Goal: Task Accomplishment & Management: Complete application form

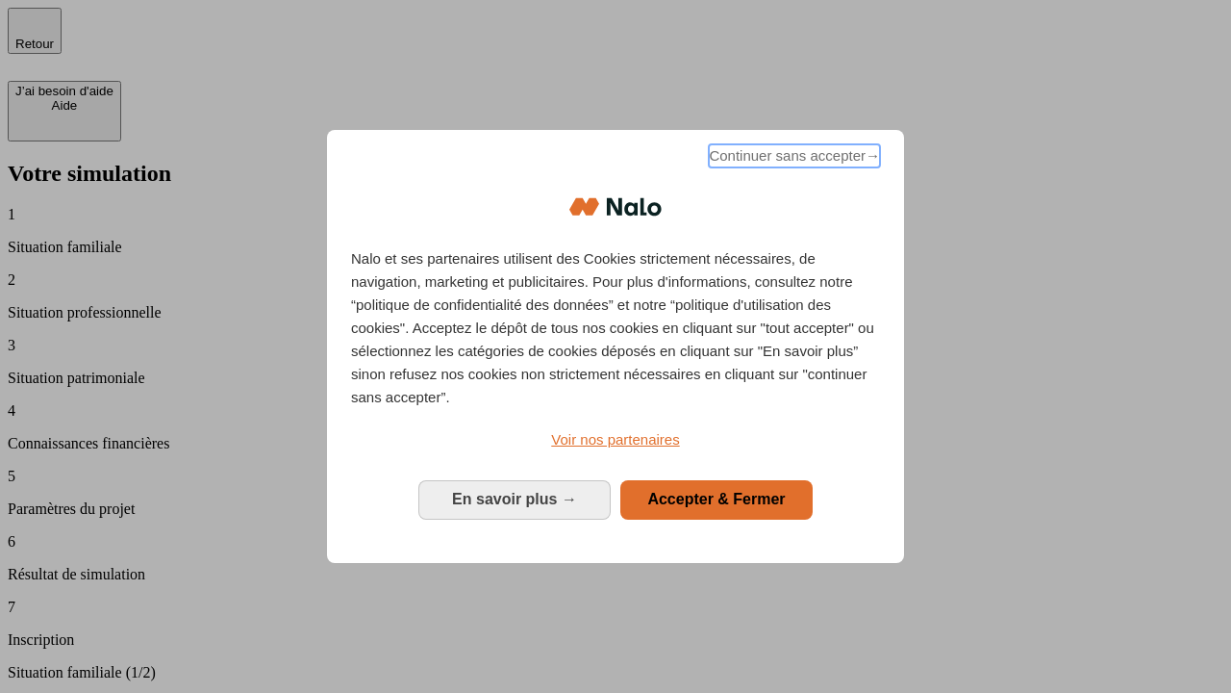
click at [793, 159] on span "Continuer sans accepter →" at bounding box center [794, 155] width 171 height 23
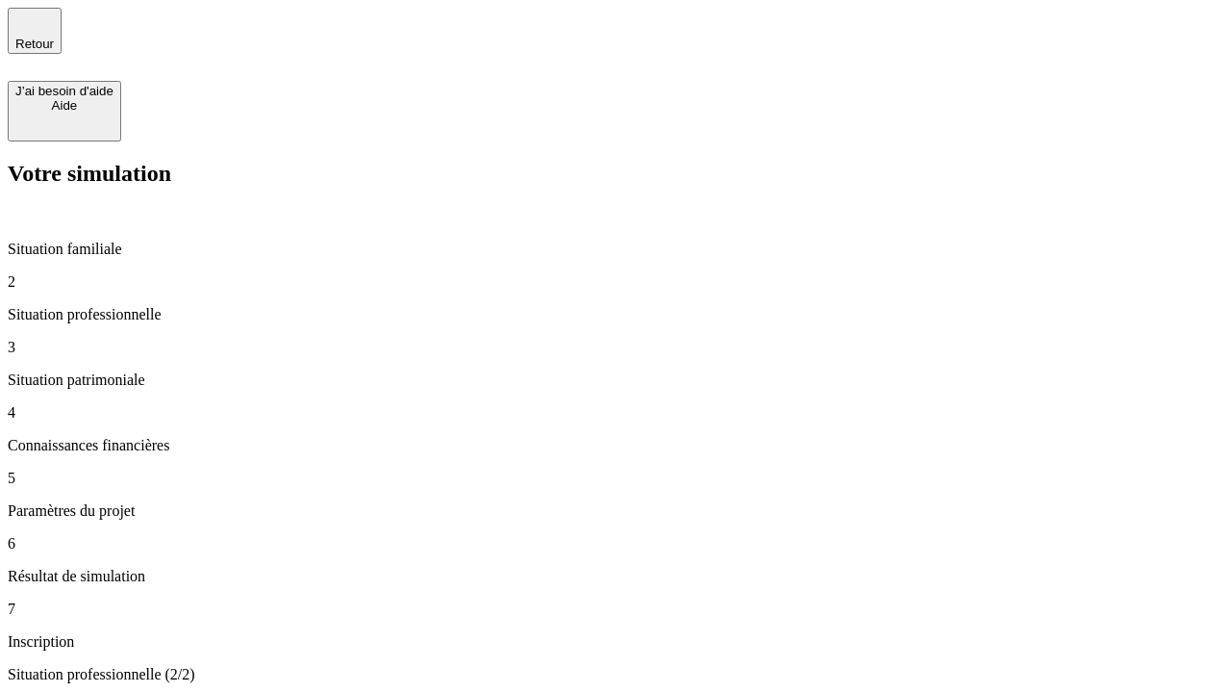
type input "30 000"
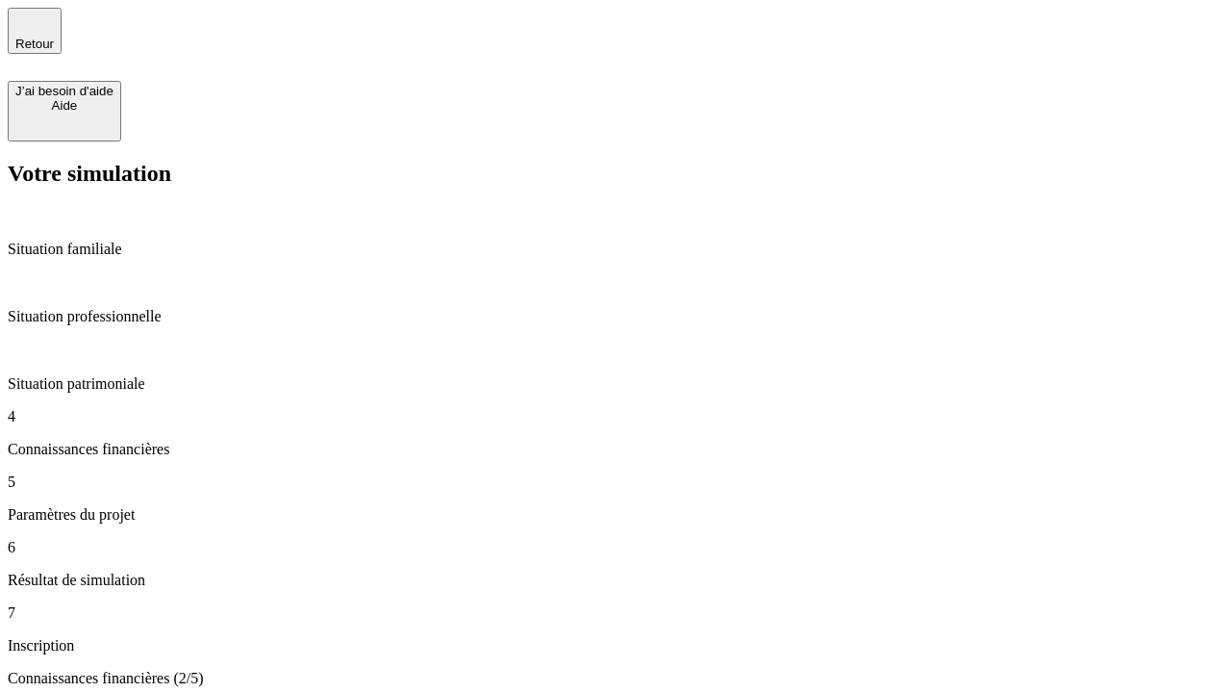
scroll to position [112, 0]
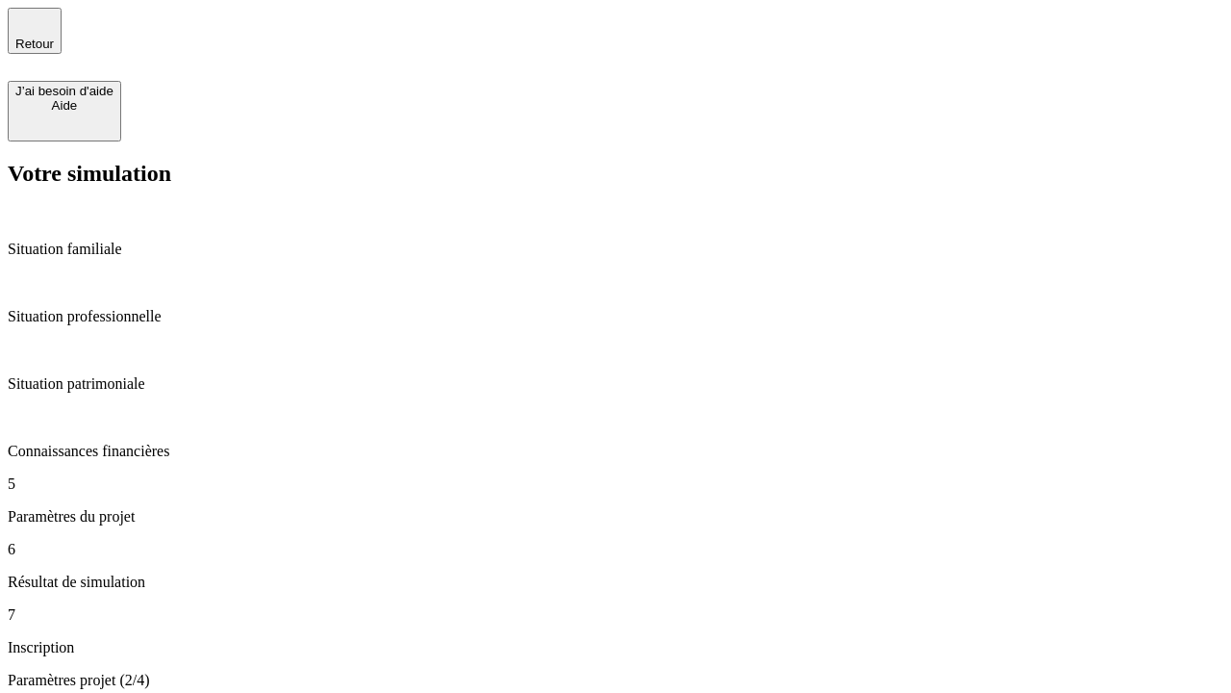
type input "25"
type input "1 000"
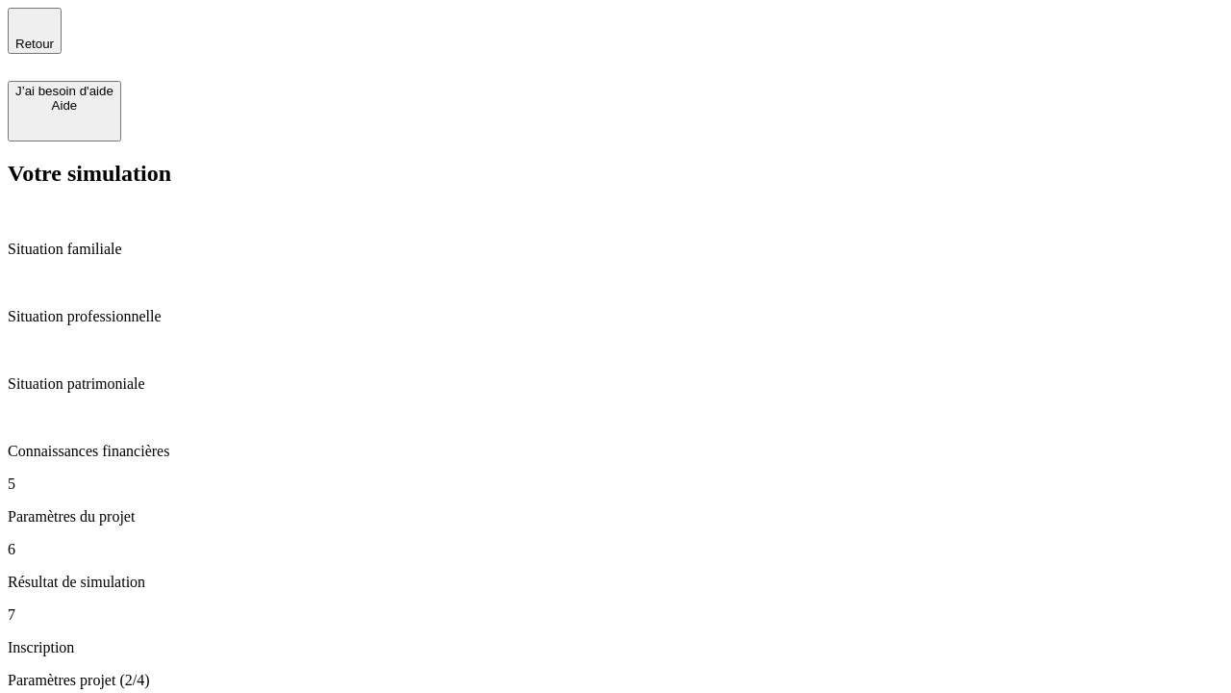
type input "640"
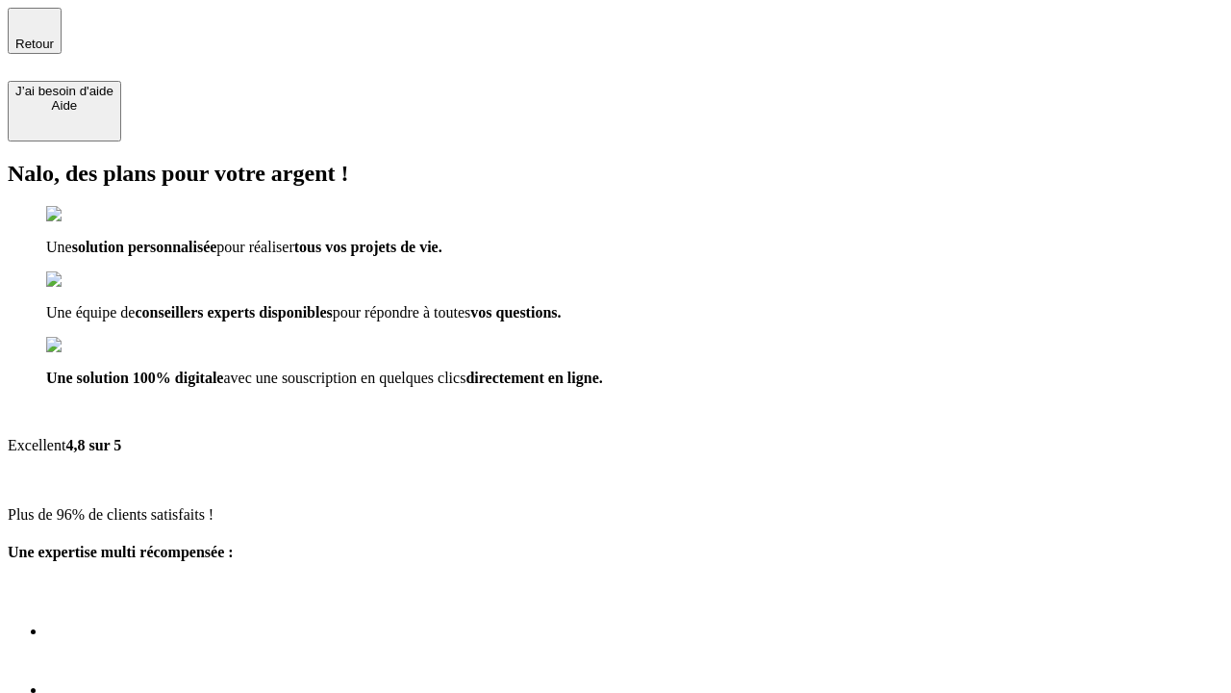
type input "[EMAIL_ADDRESS][PERSON_NAME][DOMAIN_NAME]"
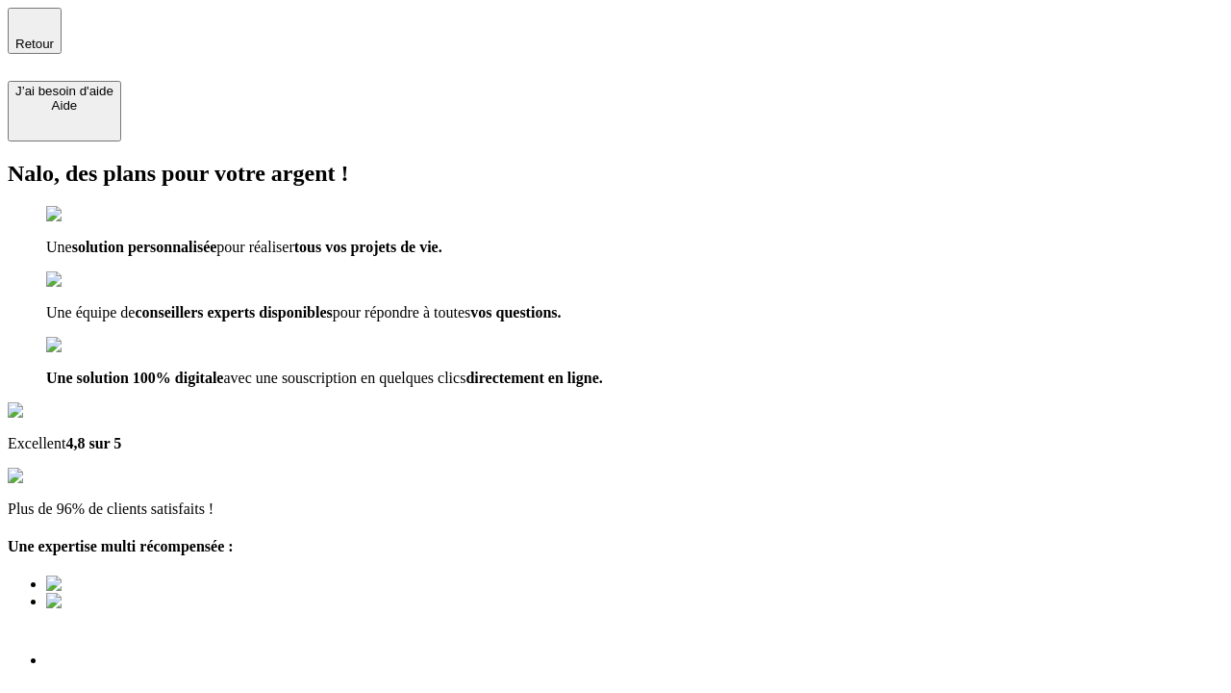
scroll to position [6, 0]
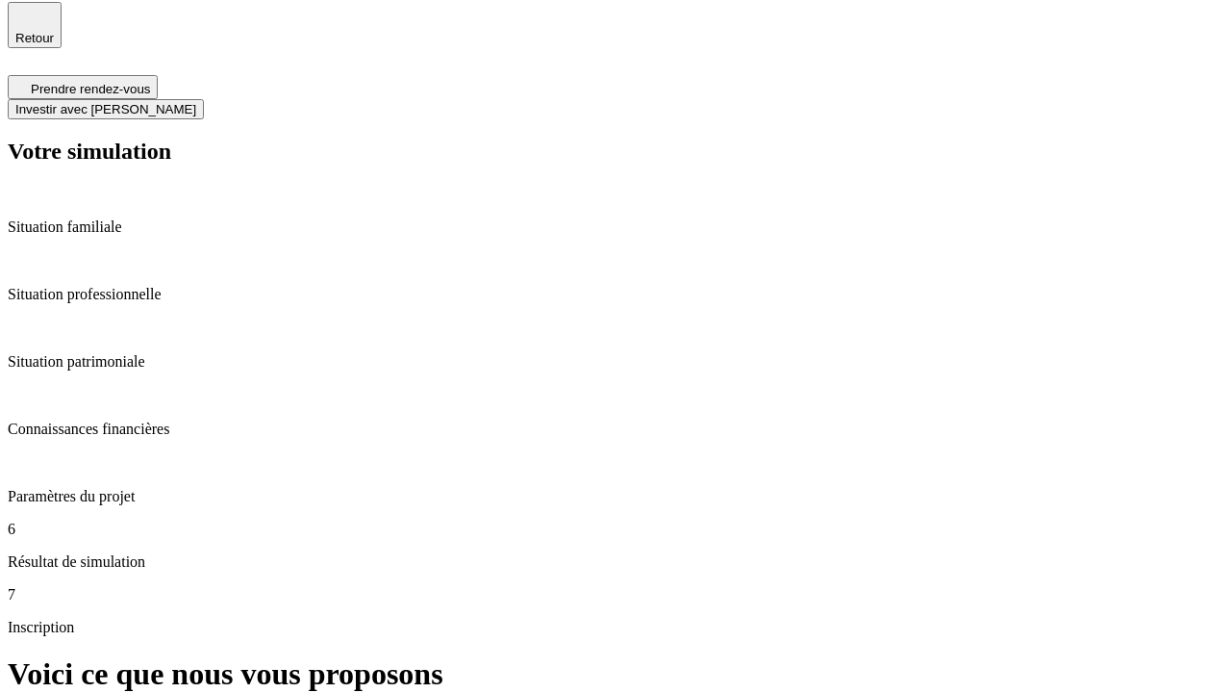
click at [196, 102] on span "Investir avec [PERSON_NAME]" at bounding box center [105, 109] width 181 height 14
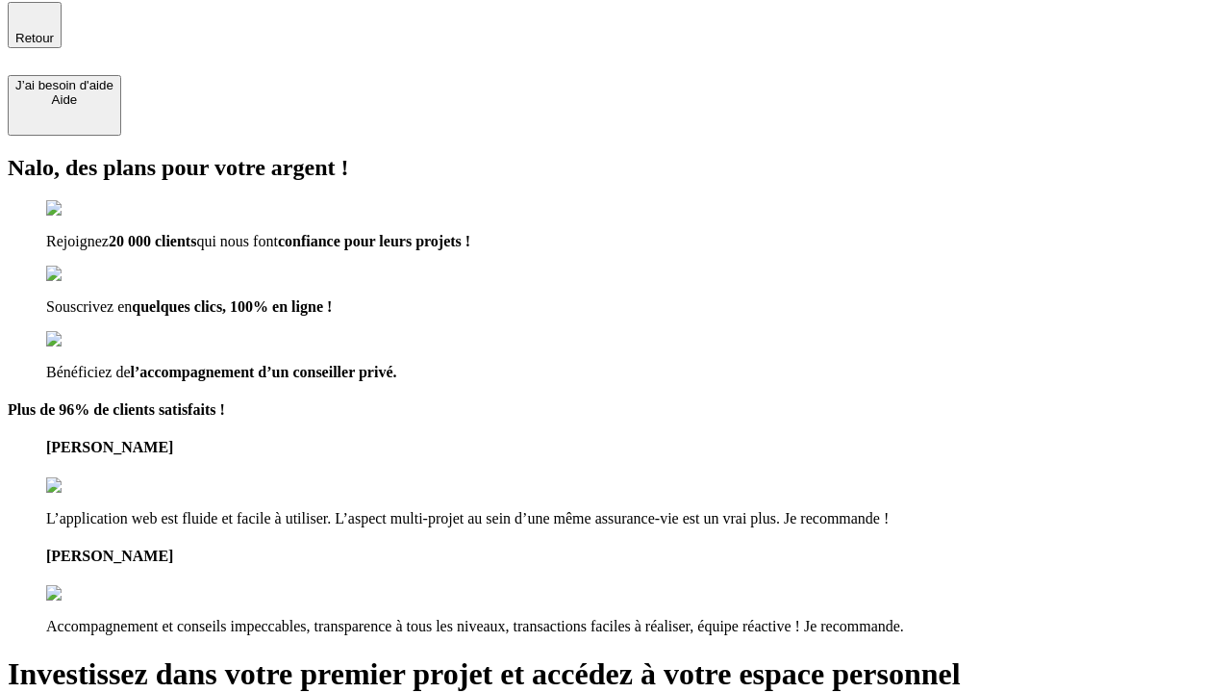
scroll to position [4, 0]
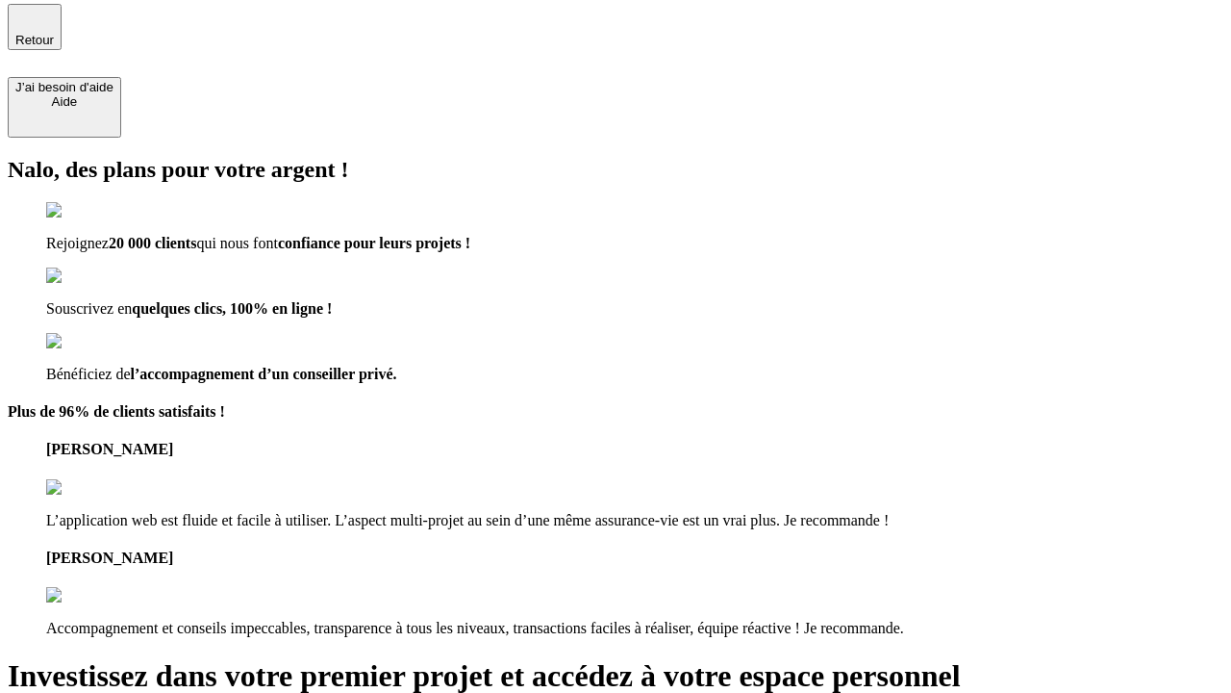
type input "[PERSON_NAME][EMAIL_ADDRESS][DOMAIN_NAME]"
